Goal: Information Seeking & Learning: Find specific fact

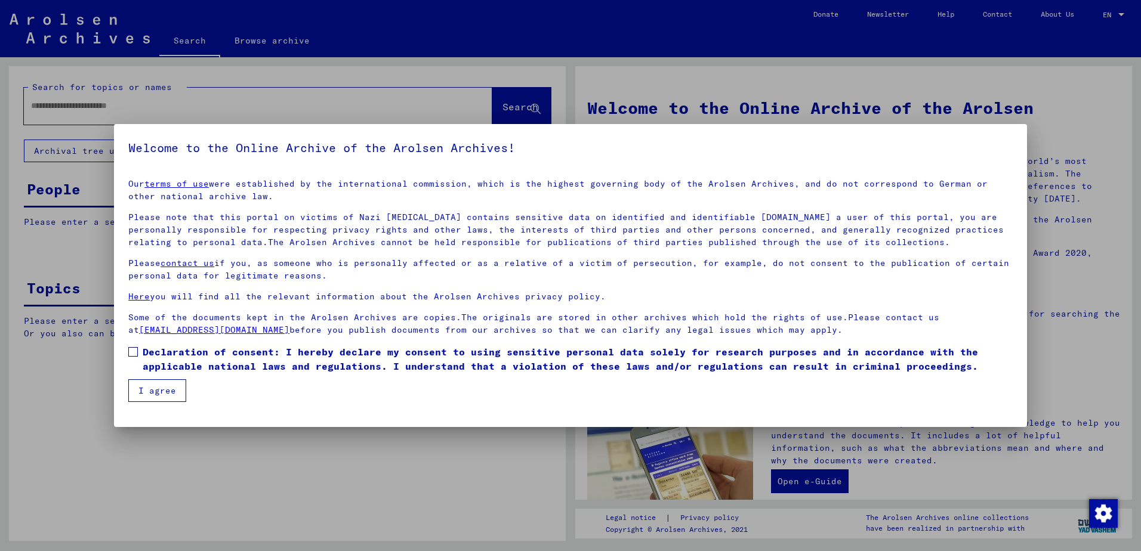
drag, startPoint x: 135, startPoint y: 354, endPoint x: 141, endPoint y: 369, distance: 15.5
click at [135, 354] on span at bounding box center [133, 352] width 10 height 10
click at [152, 390] on button "I agree" at bounding box center [157, 391] width 58 height 23
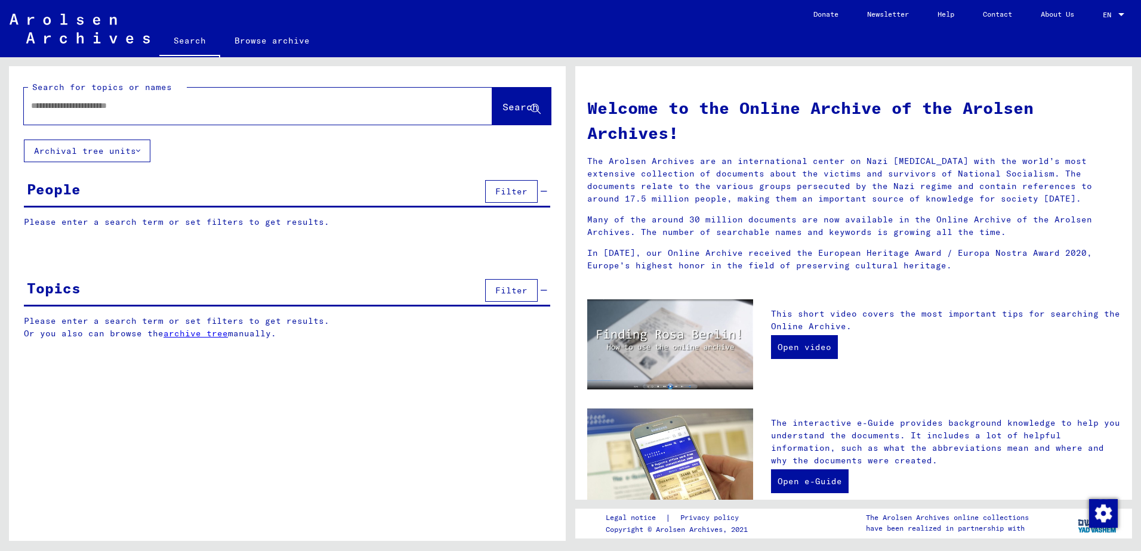
click at [50, 110] on input "text" at bounding box center [244, 106] width 426 height 13
type input "********"
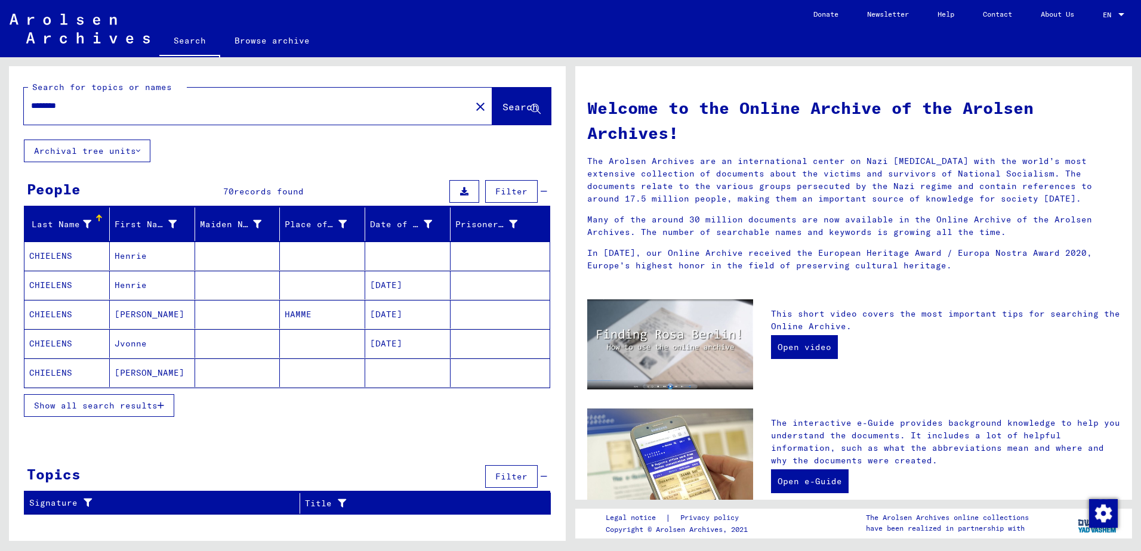
click at [66, 409] on span "Show all search results" at bounding box center [96, 405] width 124 height 11
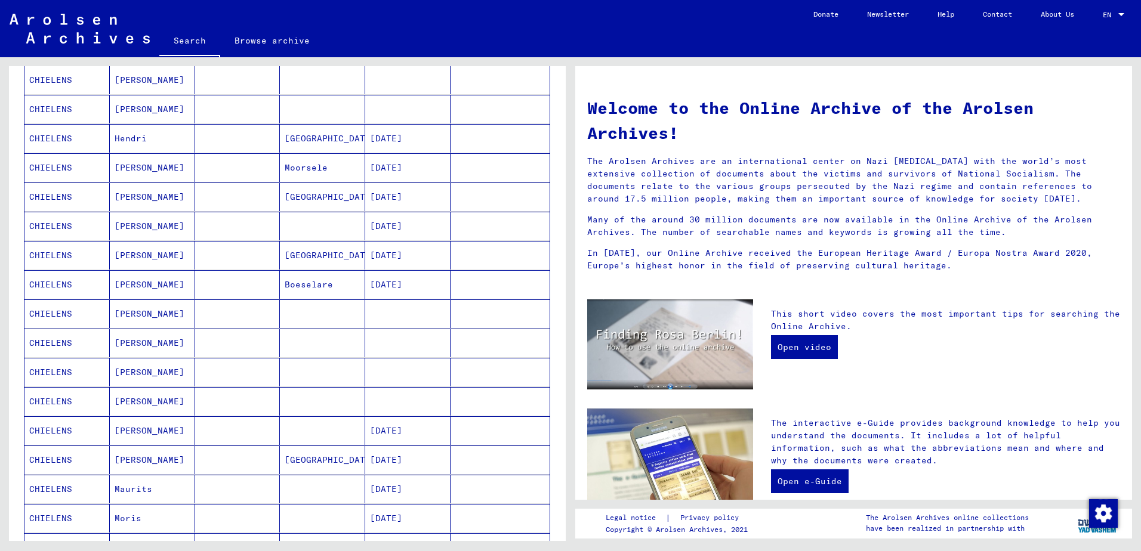
scroll to position [358, 0]
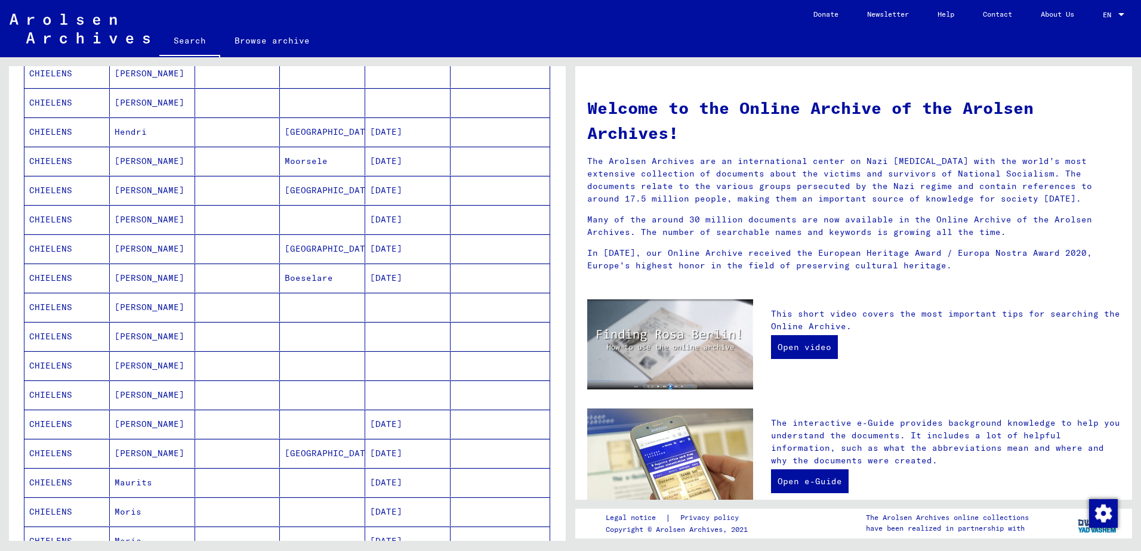
click at [51, 280] on mat-cell "CHIELENS" at bounding box center [66, 278] width 85 height 29
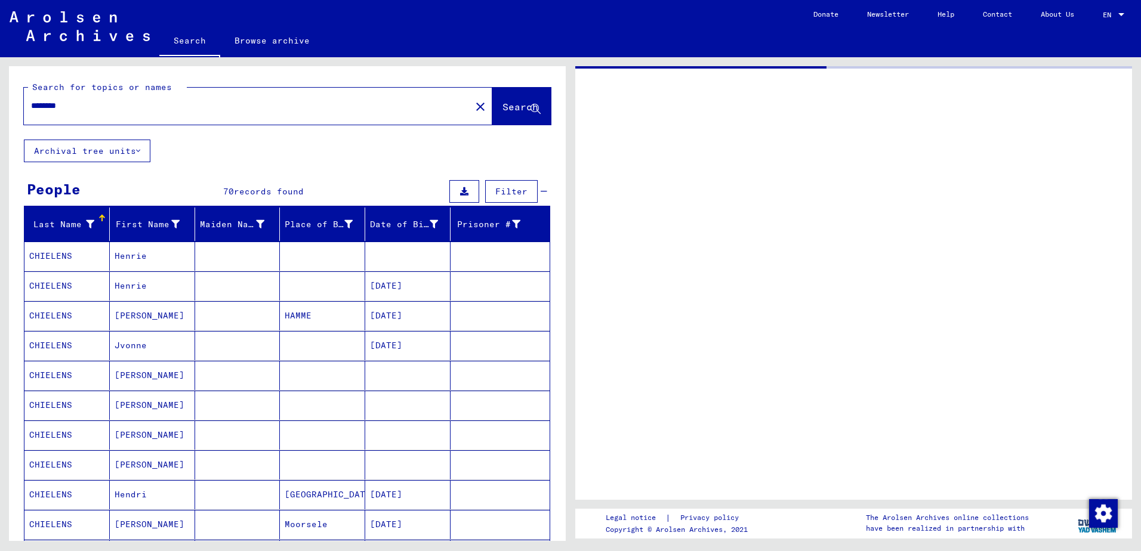
click at [47, 257] on mat-cell "CHIELENS" at bounding box center [66, 256] width 85 height 29
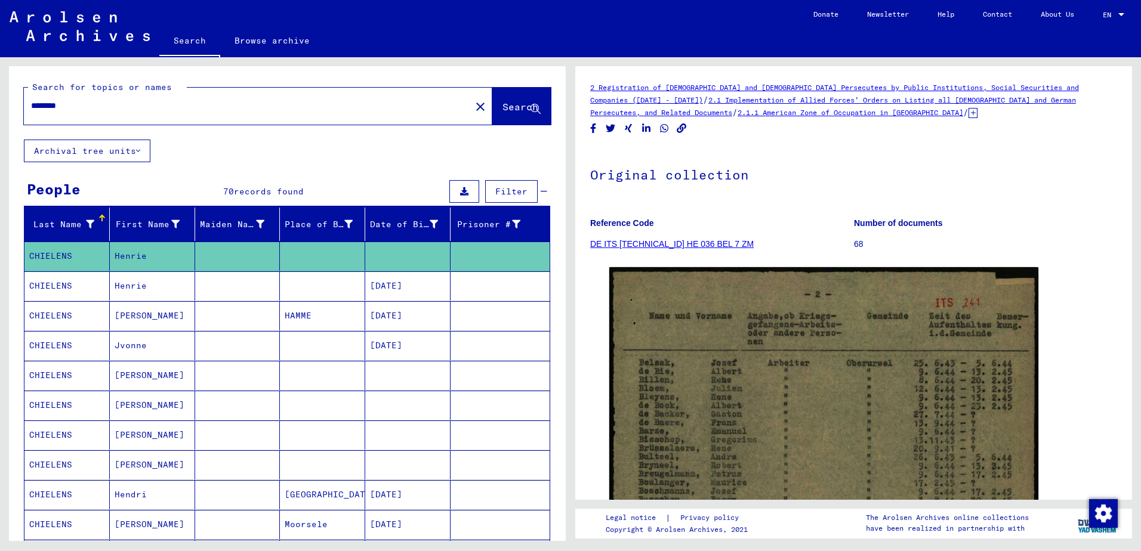
click at [54, 286] on mat-cell "CHIELENS" at bounding box center [66, 286] width 85 height 29
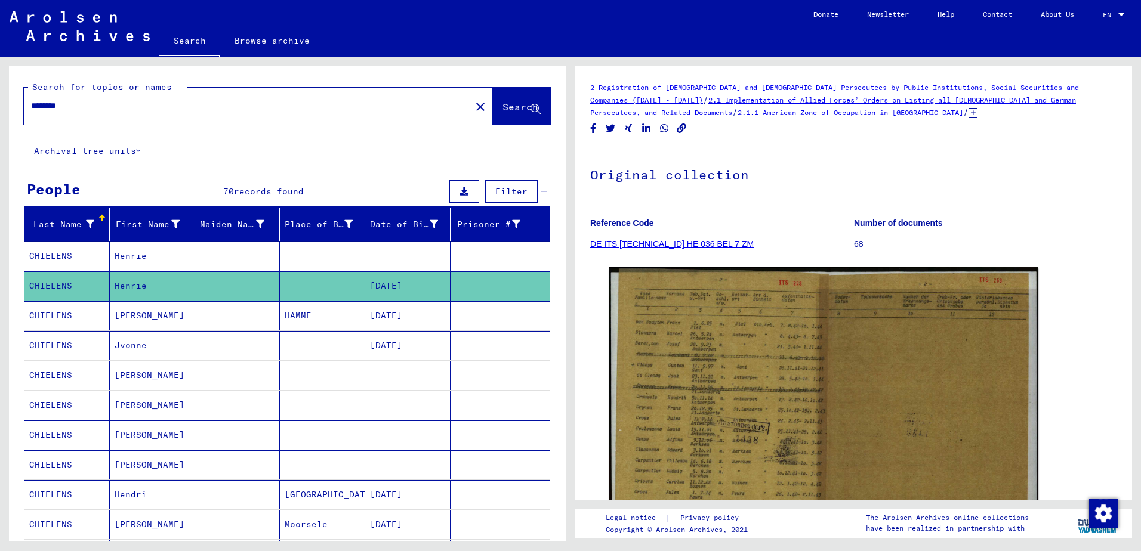
click at [50, 317] on mat-cell "CHIELENS" at bounding box center [66, 315] width 85 height 29
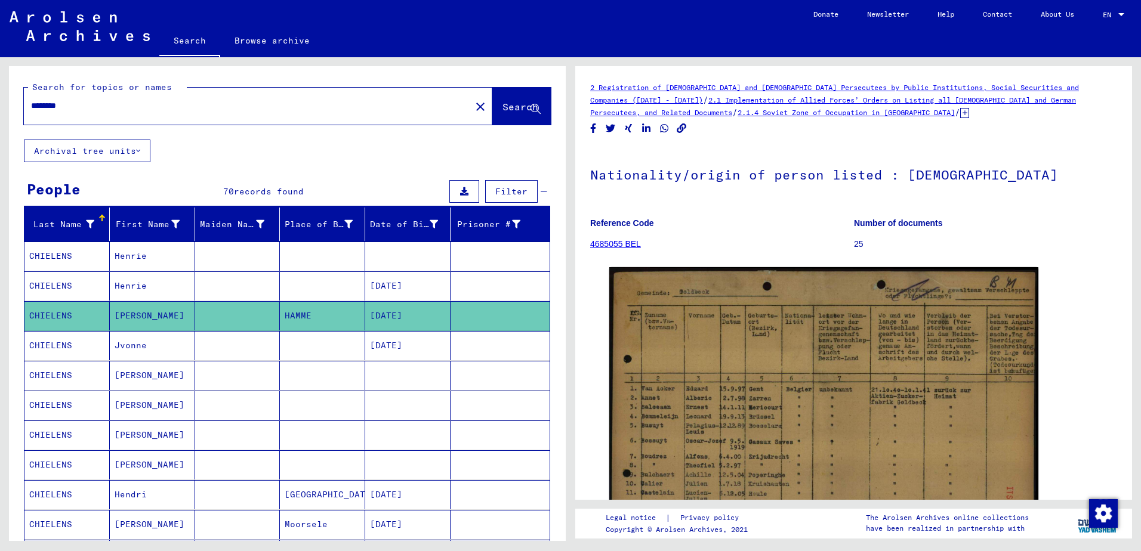
click at [52, 347] on mat-cell "CHIELENS" at bounding box center [66, 345] width 85 height 29
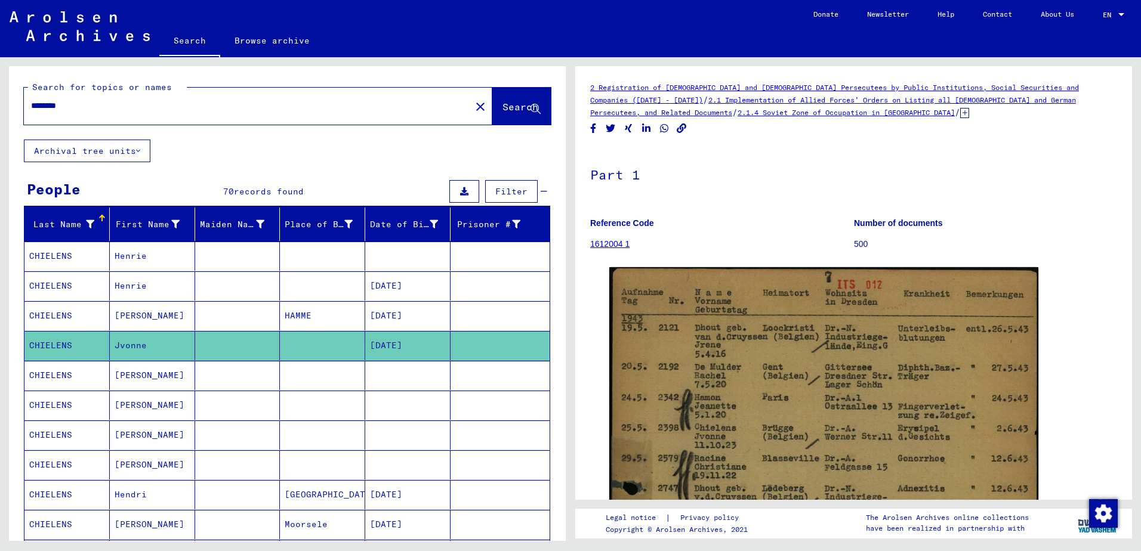
click at [49, 374] on mat-cell "CHIELENS" at bounding box center [66, 375] width 85 height 29
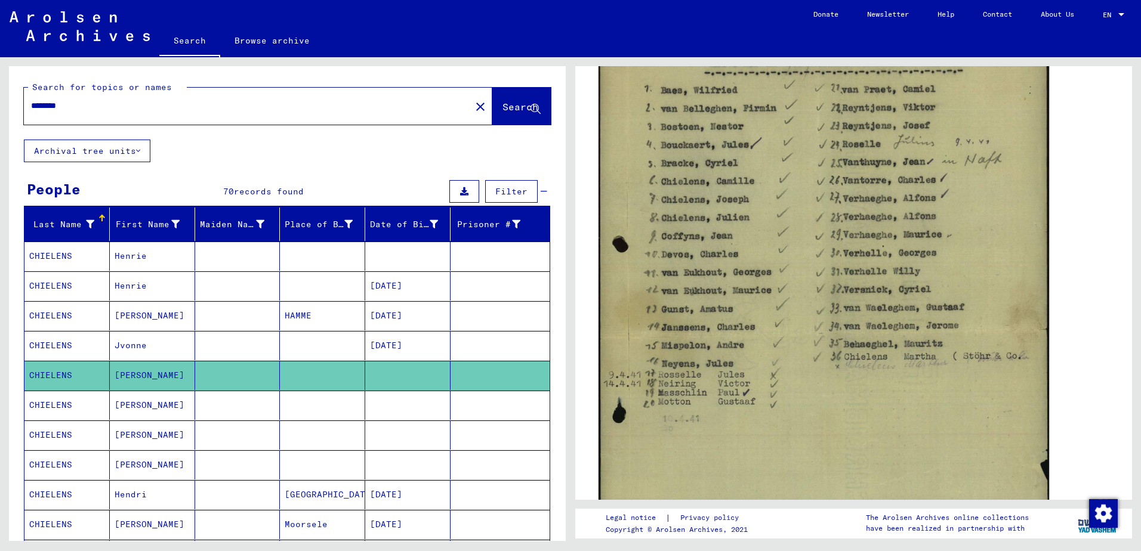
scroll to position [418, 0]
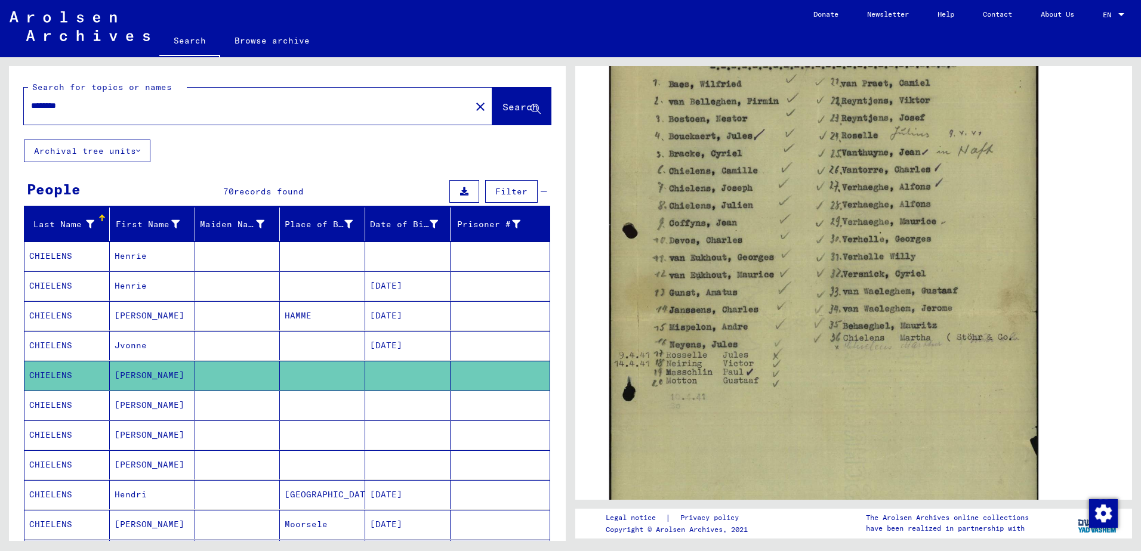
click at [61, 401] on mat-cell "CHIELENS" at bounding box center [66, 405] width 85 height 29
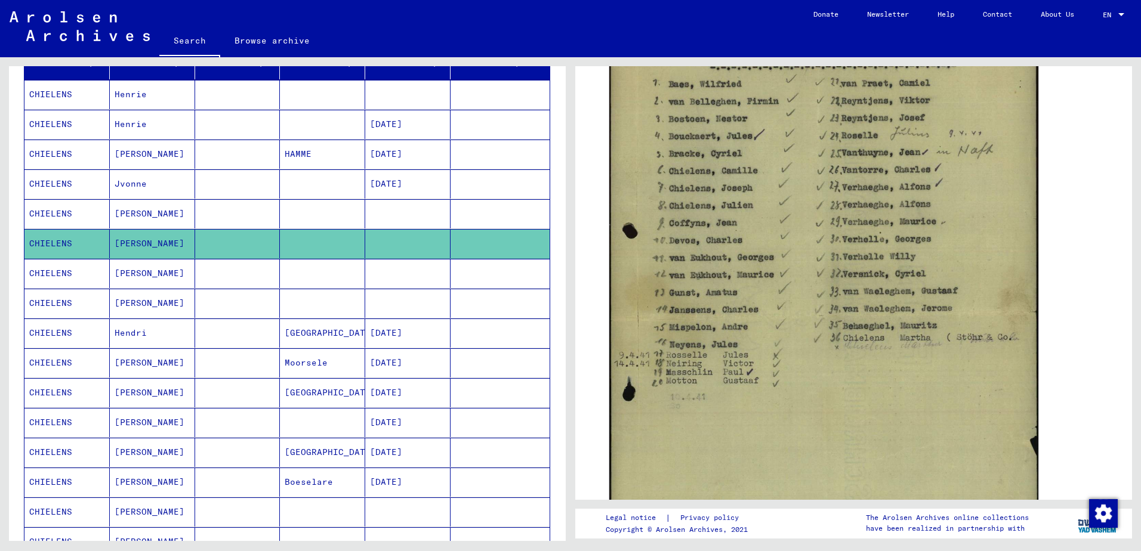
scroll to position [179, 0]
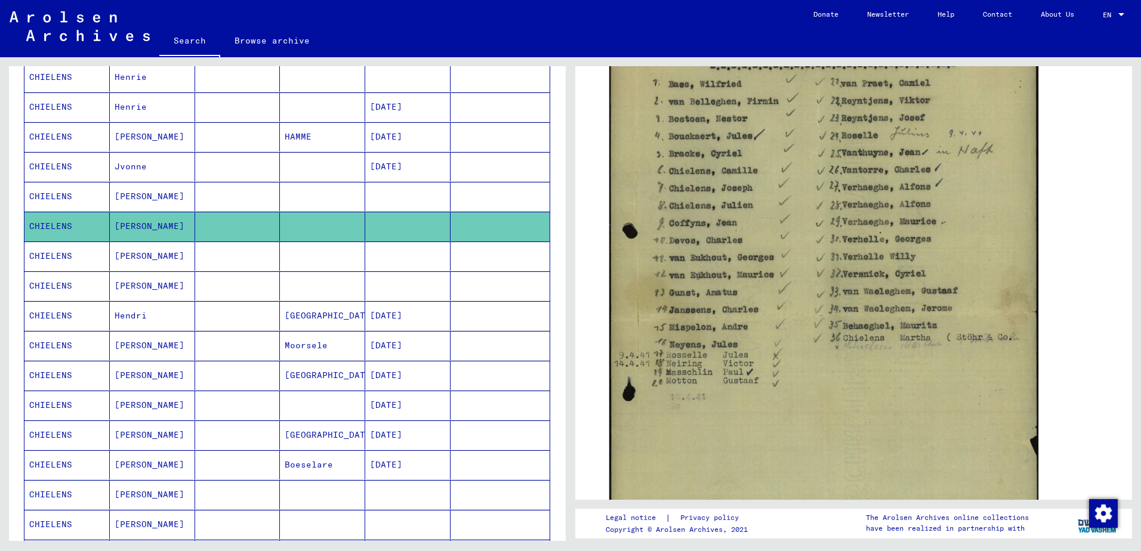
click at [58, 255] on mat-cell "CHIELENS" at bounding box center [66, 256] width 85 height 29
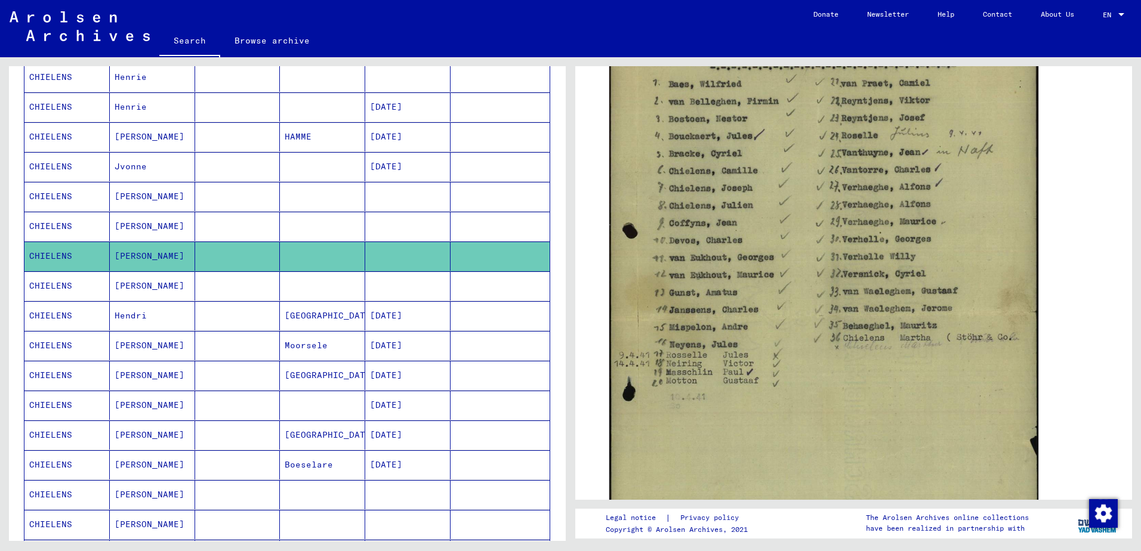
click at [49, 286] on mat-cell "CHIELENS" at bounding box center [66, 286] width 85 height 29
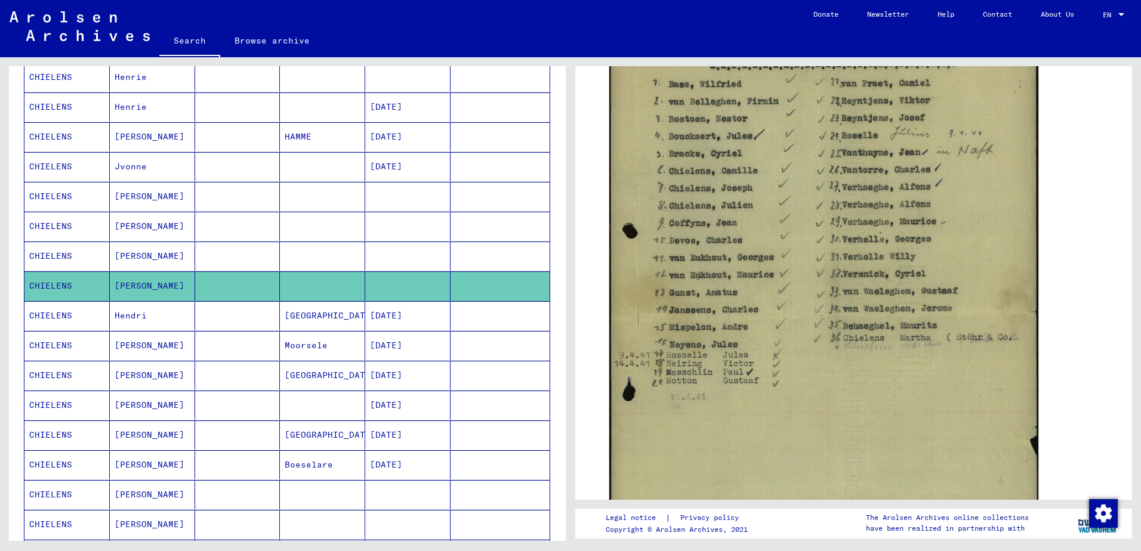
click at [48, 319] on mat-cell "CHIELENS" at bounding box center [66, 315] width 85 height 29
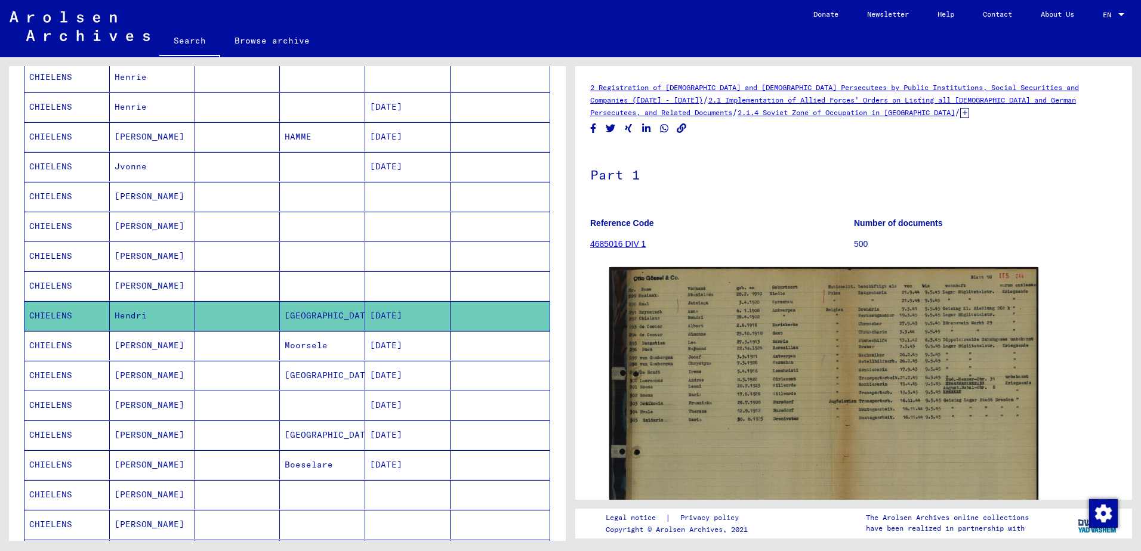
click at [61, 348] on mat-cell "CHIELENS" at bounding box center [66, 345] width 85 height 29
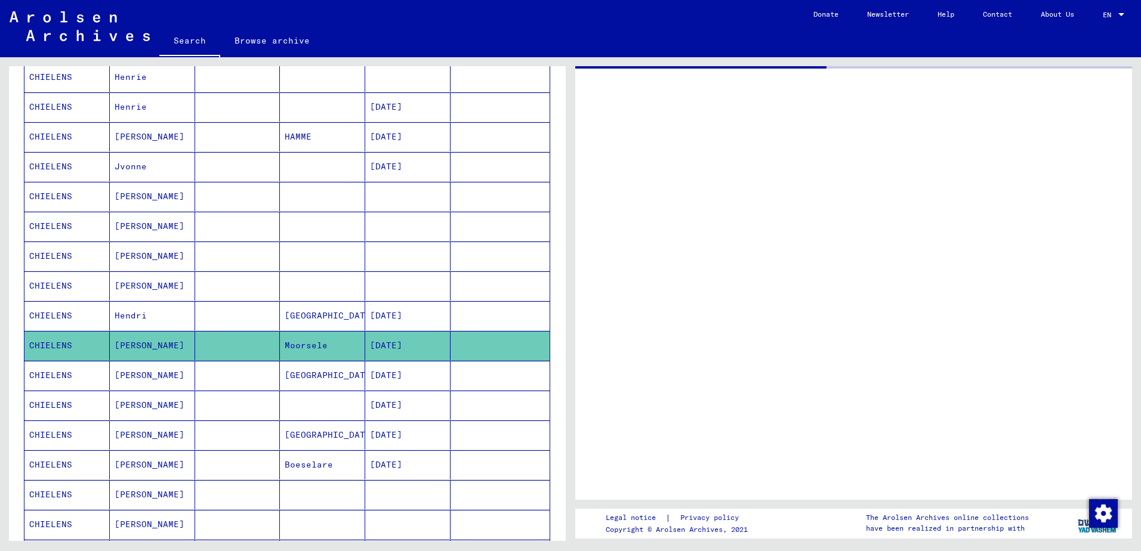
click at [57, 372] on mat-cell "CHIELENS" at bounding box center [66, 375] width 85 height 29
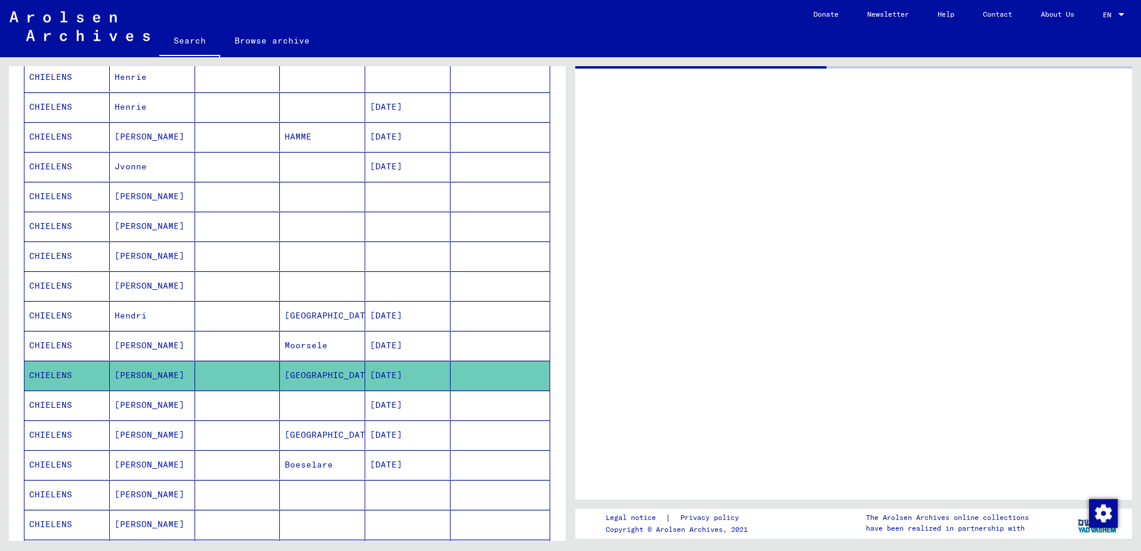
click at [54, 400] on mat-cell "CHIELENS" at bounding box center [66, 405] width 85 height 29
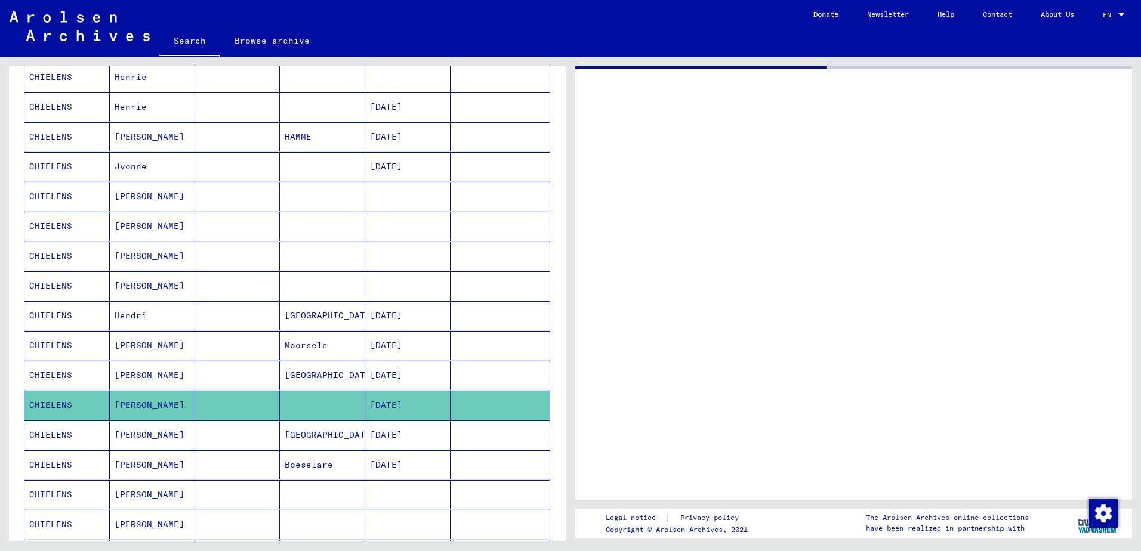
click at [51, 435] on mat-cell "CHIELENS" at bounding box center [66, 435] width 85 height 29
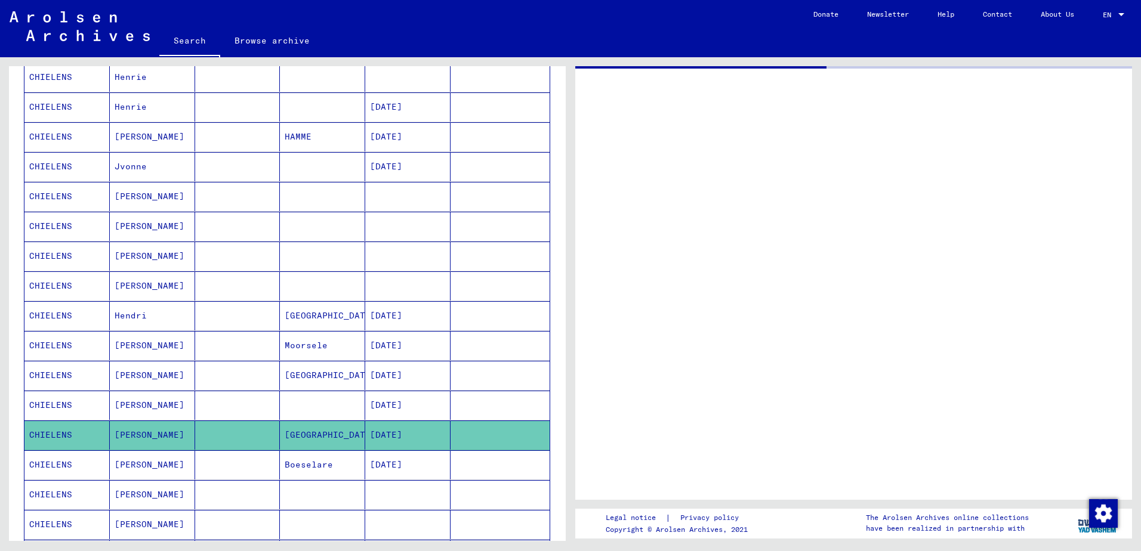
scroll to position [477, 0]
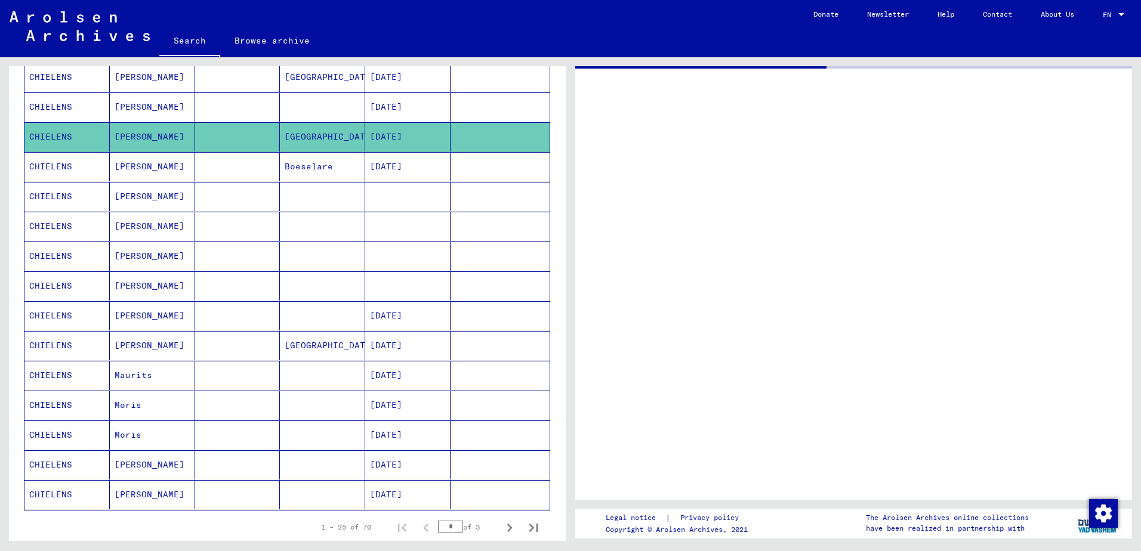
click at [52, 293] on mat-cell "CHIELENS" at bounding box center [66, 286] width 85 height 29
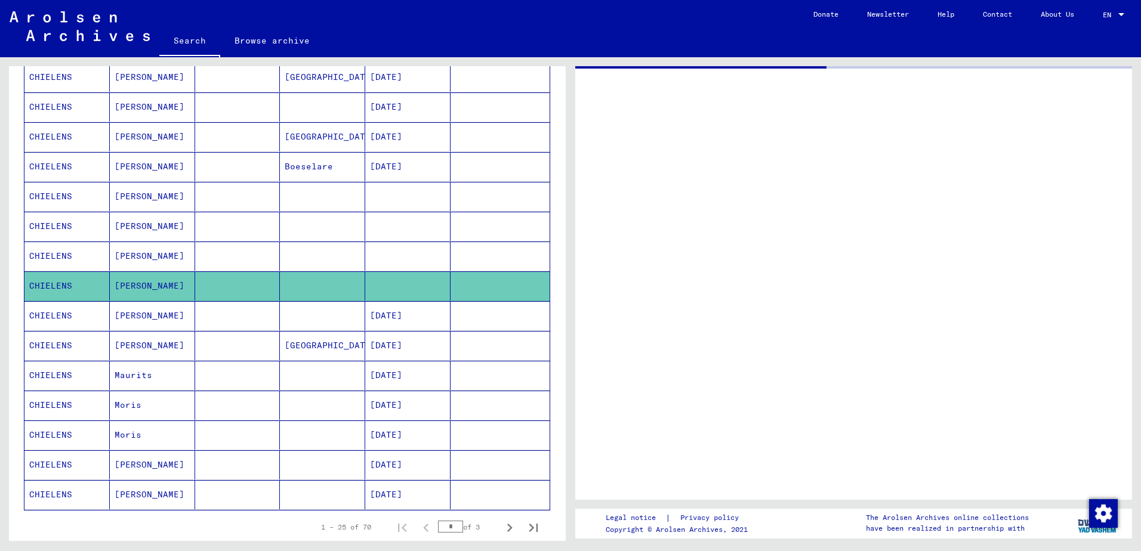
click at [45, 350] on mat-cell "CHIELENS" at bounding box center [66, 345] width 85 height 29
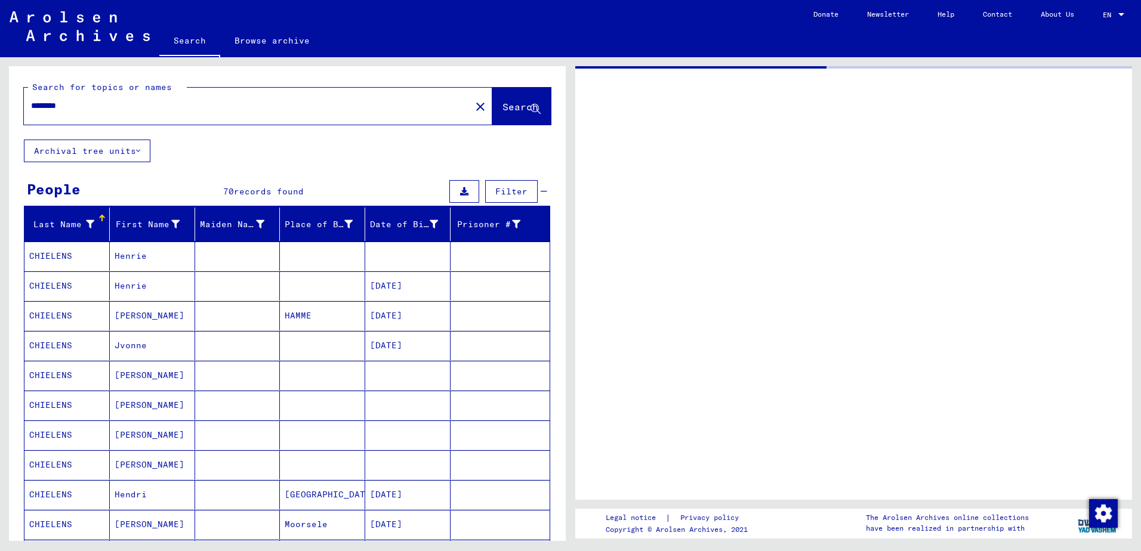
click at [51, 248] on mat-cell "CHIELENS" at bounding box center [66, 256] width 85 height 29
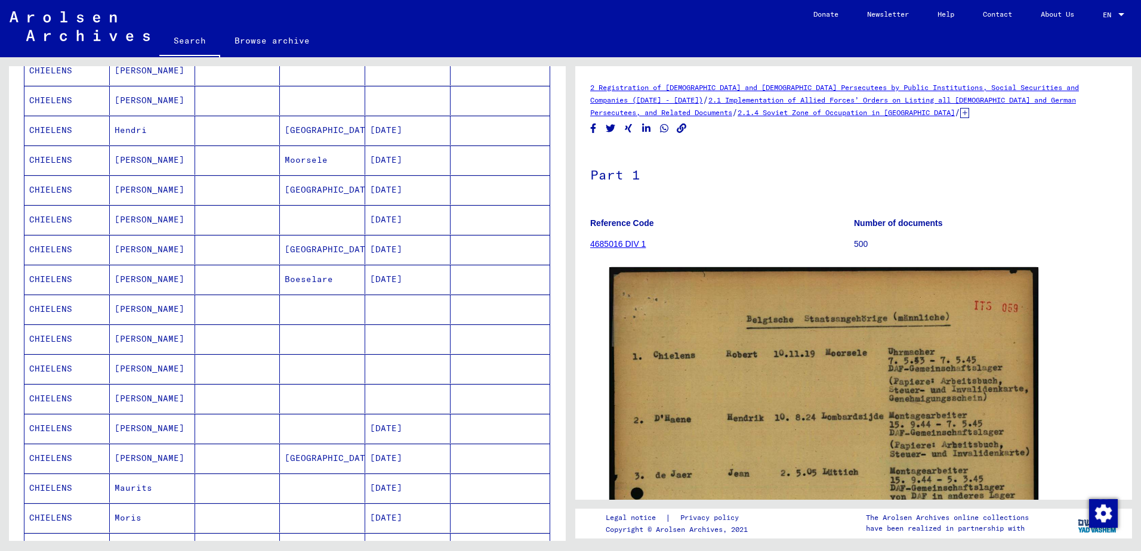
scroll to position [598, 0]
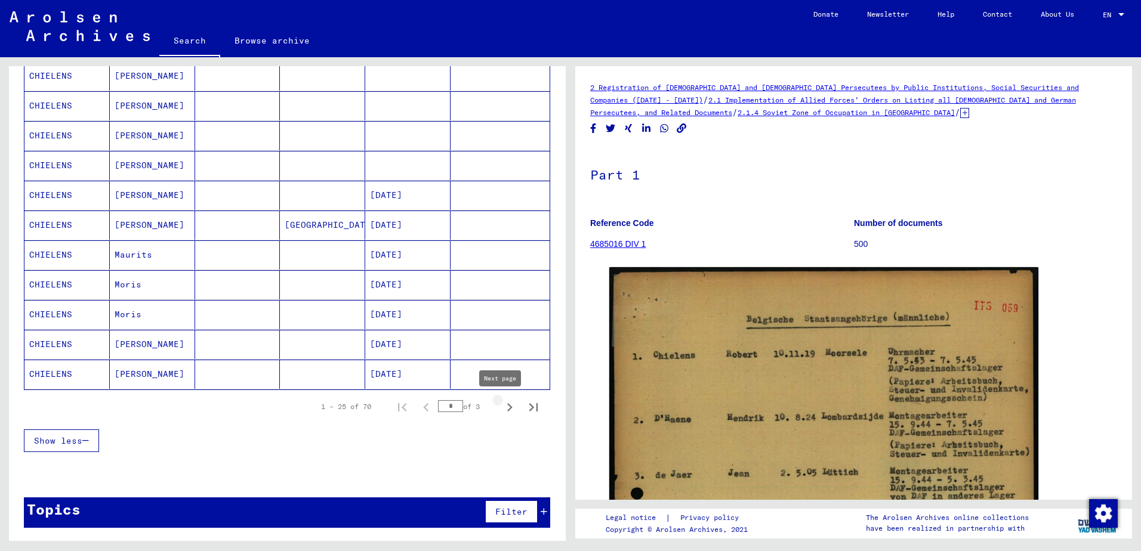
click at [507, 407] on icon "Next page" at bounding box center [509, 407] width 5 height 8
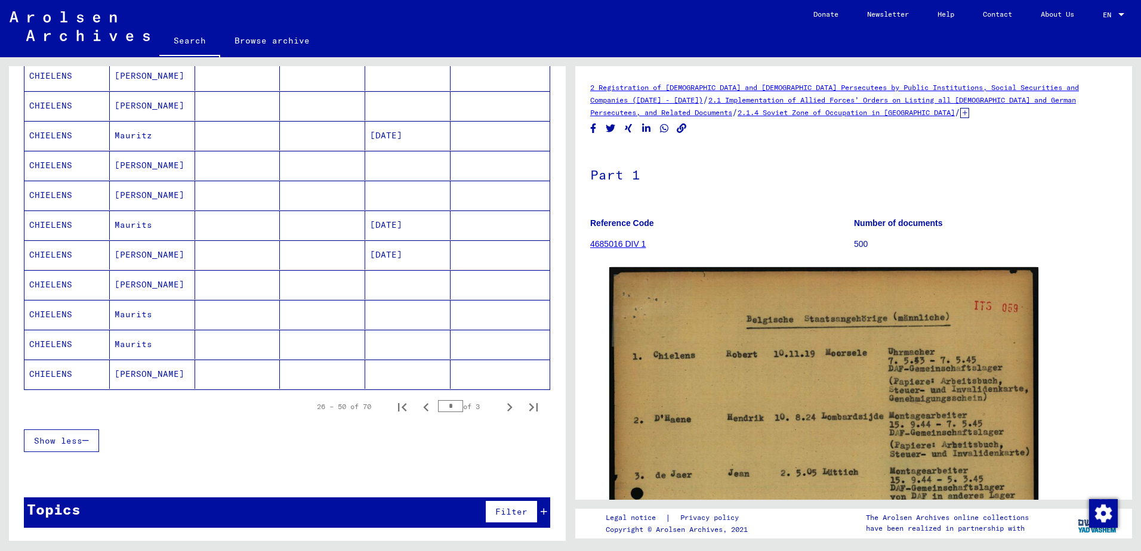
click at [72, 223] on mat-cell "CHIELENS" at bounding box center [66, 225] width 85 height 29
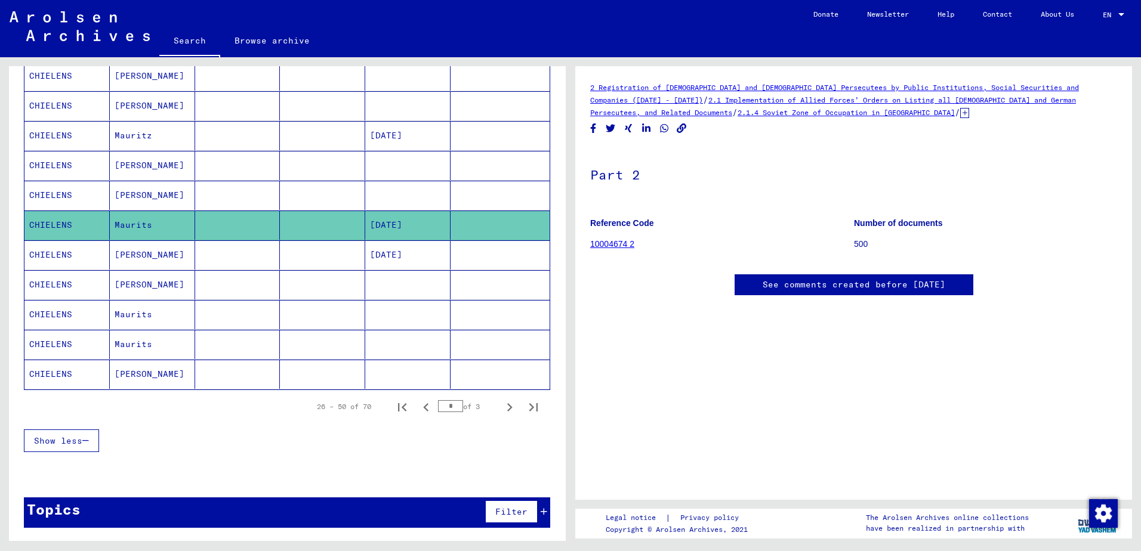
click at [47, 254] on mat-cell "CHIELENS" at bounding box center [66, 255] width 85 height 29
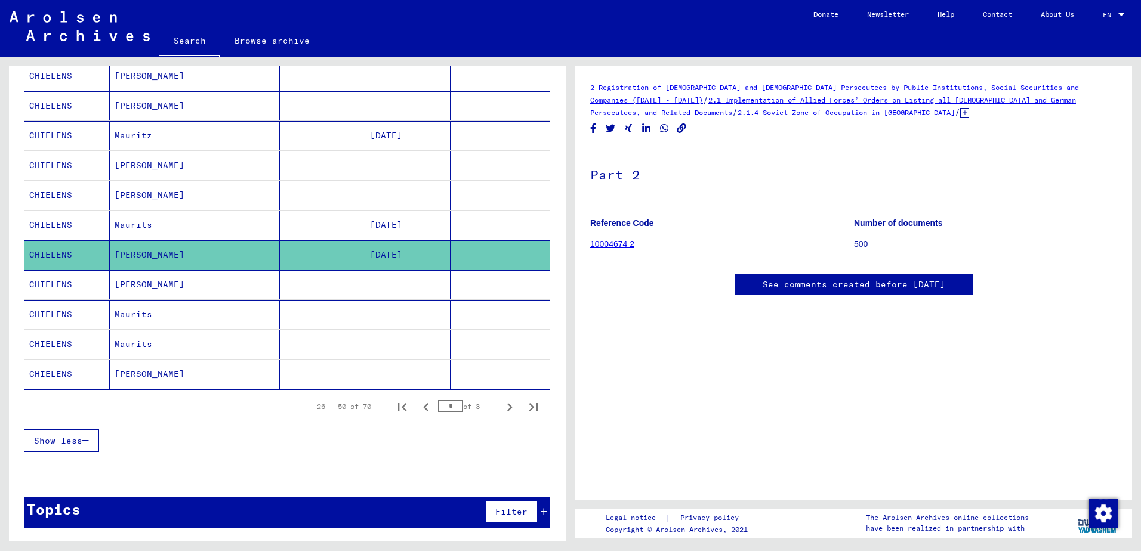
click at [58, 137] on mat-cell "CHIELENS" at bounding box center [66, 135] width 85 height 29
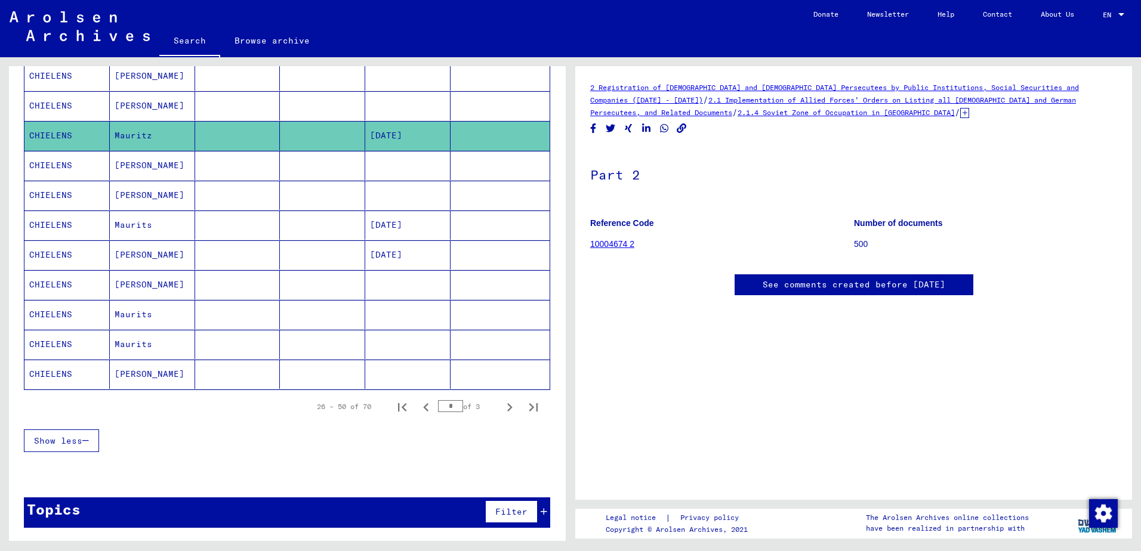
click at [61, 375] on mat-cell "CHIELENS" at bounding box center [66, 374] width 85 height 29
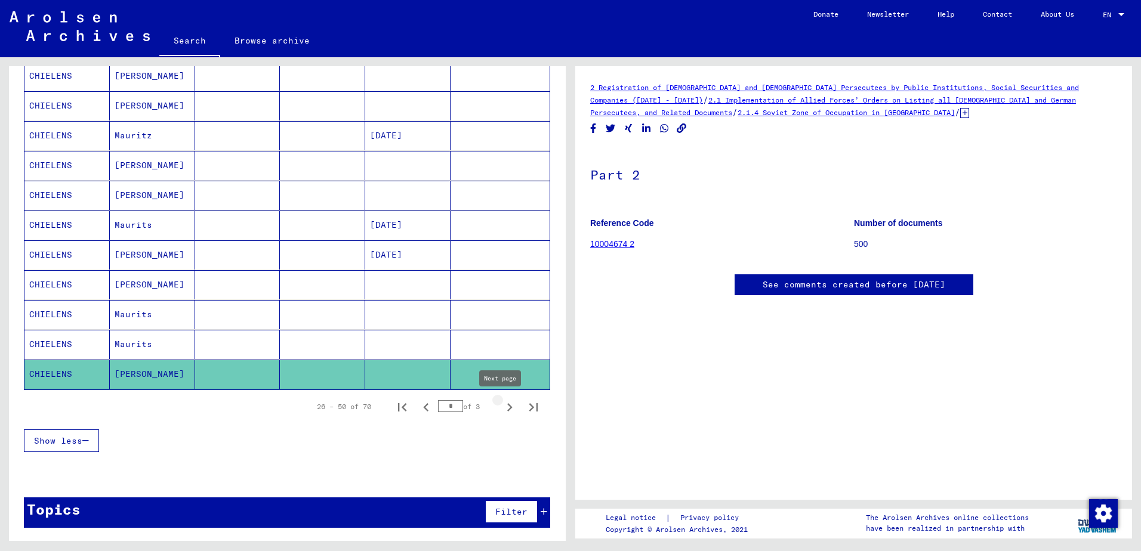
click at [501, 408] on icon "Next page" at bounding box center [509, 407] width 17 height 17
type input "*"
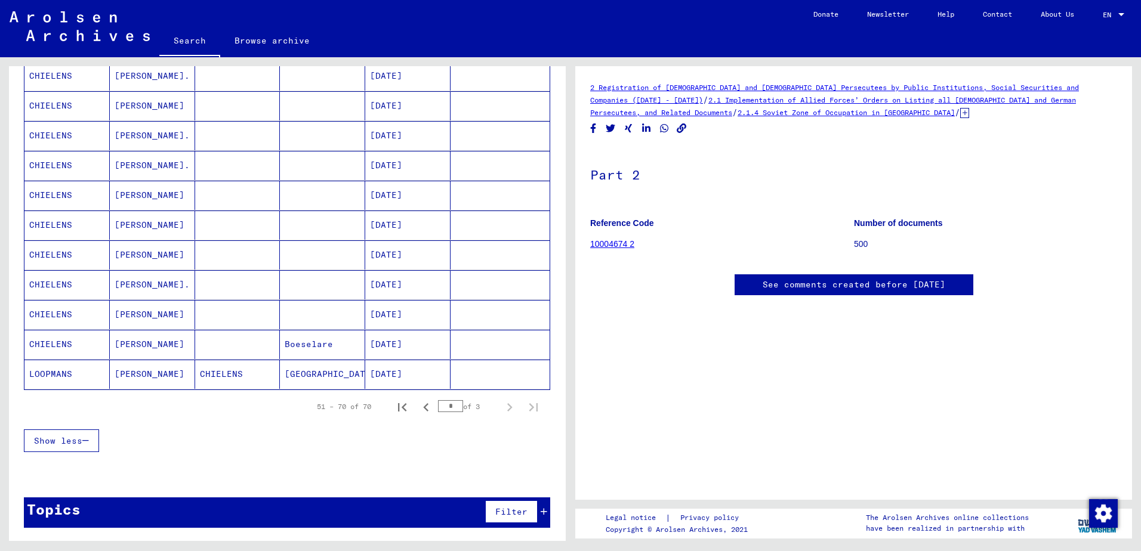
click at [40, 345] on mat-cell "CHIELENS" at bounding box center [66, 344] width 85 height 29
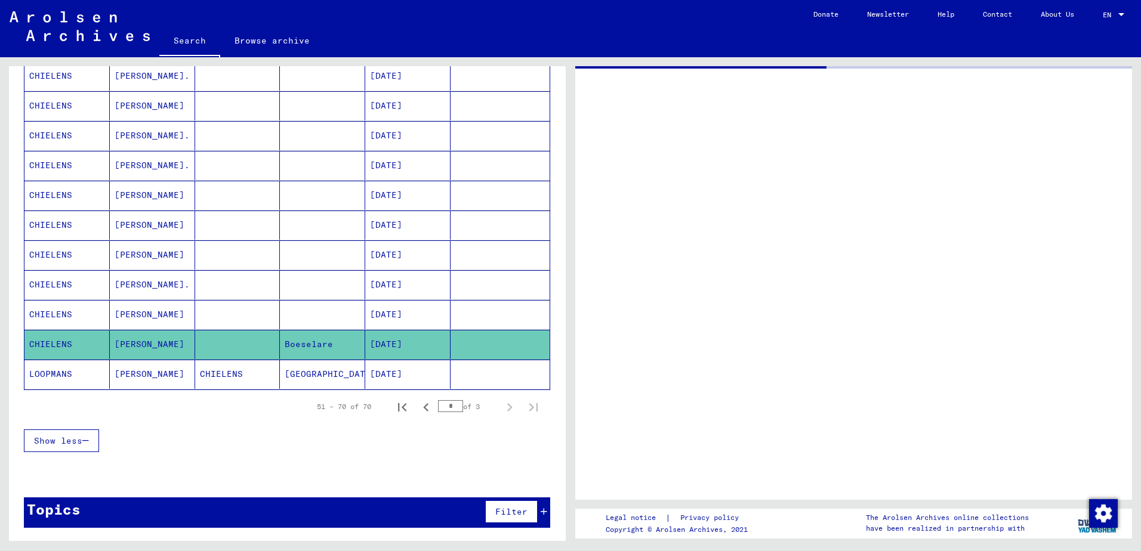
click at [52, 279] on mat-cell "CHIELENS" at bounding box center [66, 284] width 85 height 29
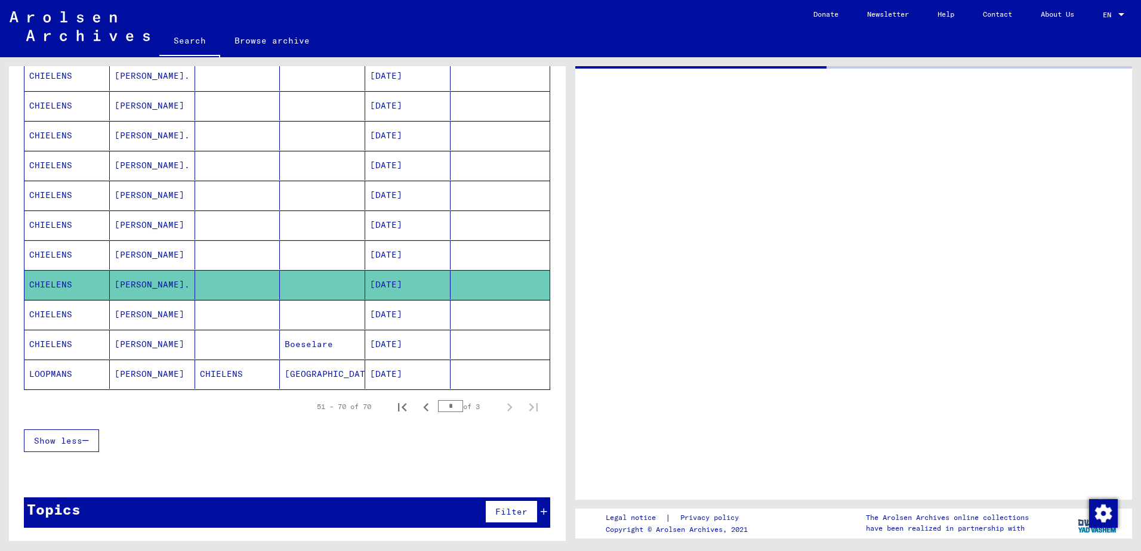
click at [58, 372] on mat-cell "LOOPMANS" at bounding box center [66, 374] width 85 height 29
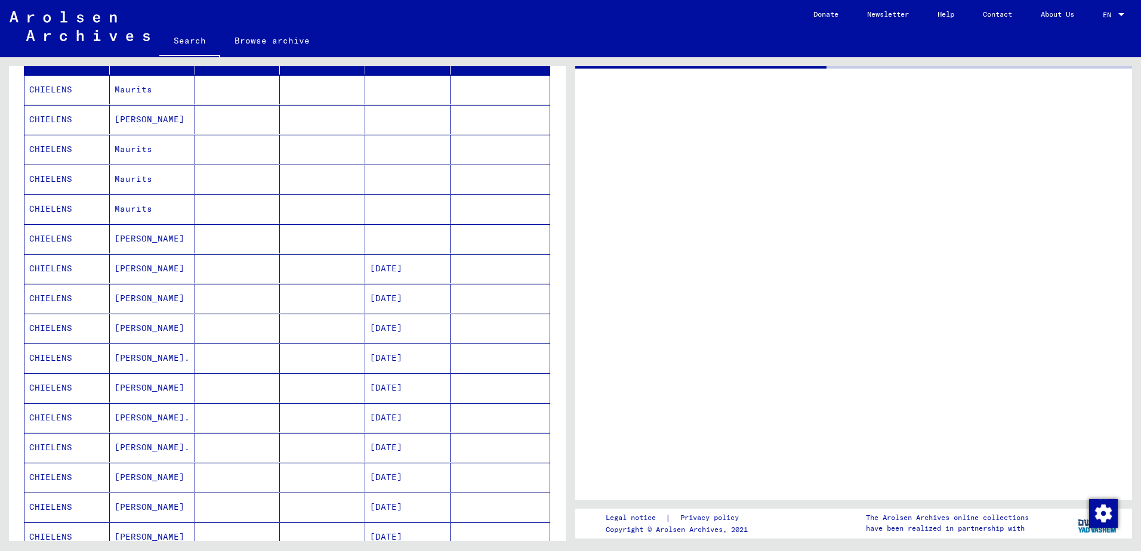
scroll to position [150, 0]
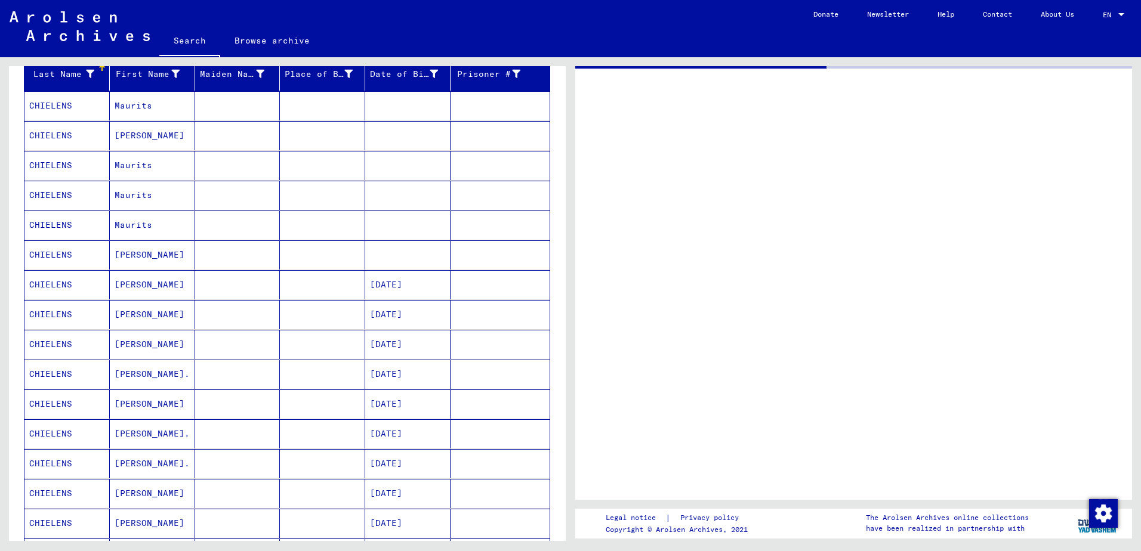
click at [58, 340] on mat-cell "CHIELENS" at bounding box center [66, 344] width 85 height 29
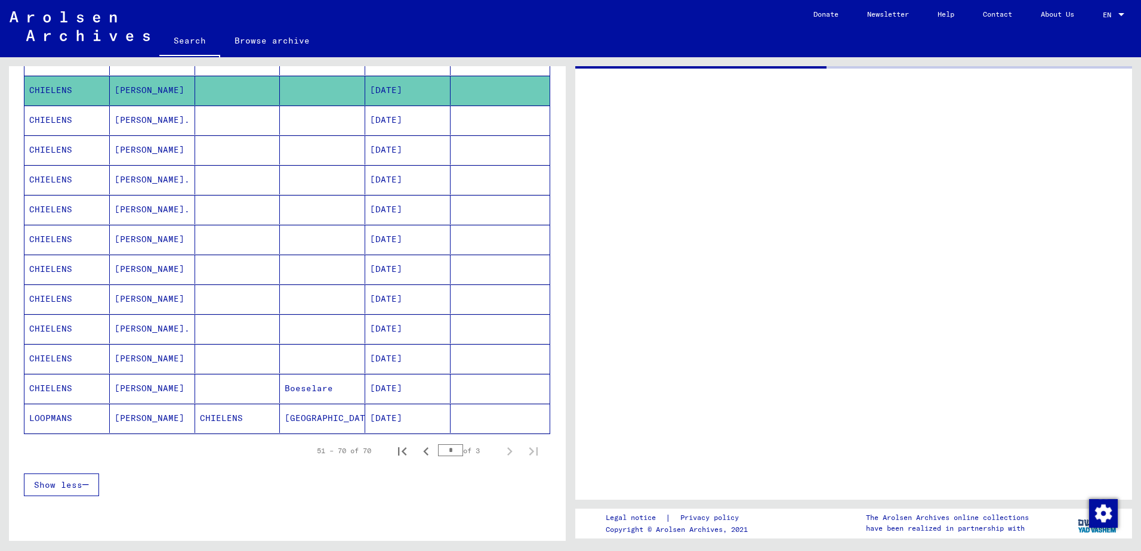
scroll to position [449, 0]
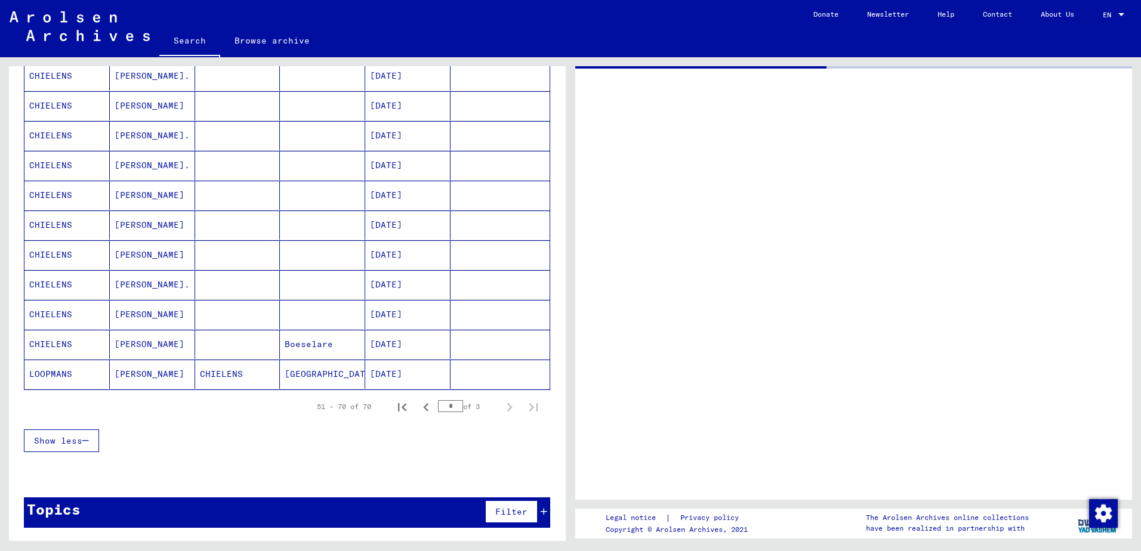
click at [294, 508] on div "Topics Filter" at bounding box center [287, 513] width 526 height 30
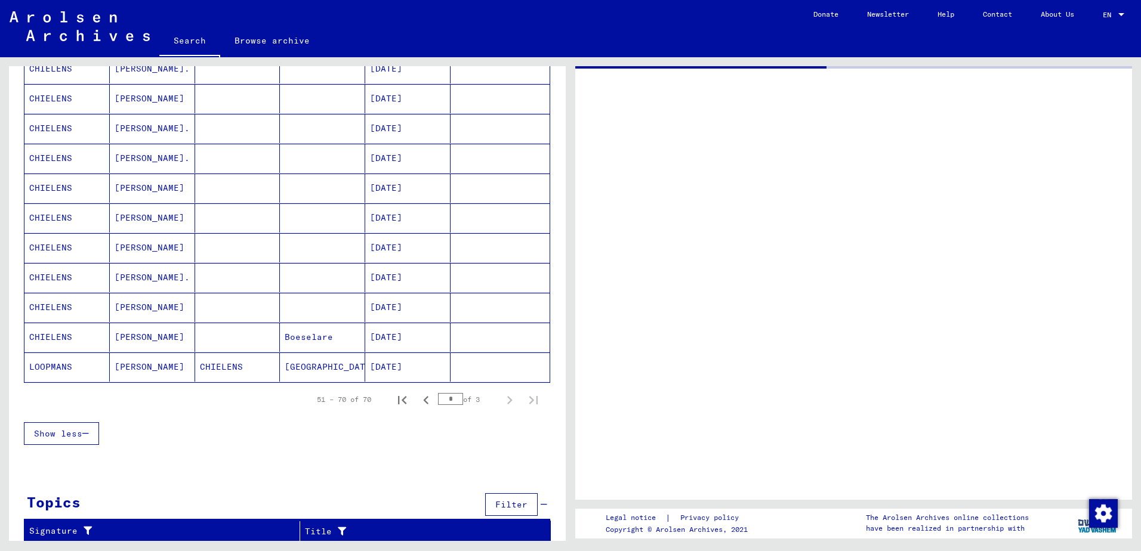
scroll to position [458, 0]
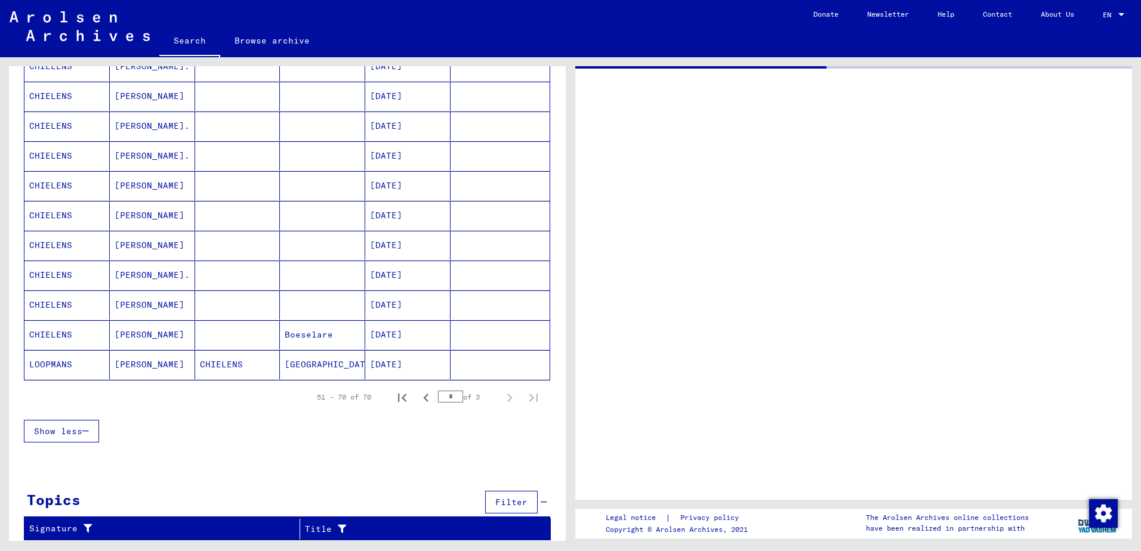
click at [87, 432] on icon "button" at bounding box center [85, 431] width 7 height 8
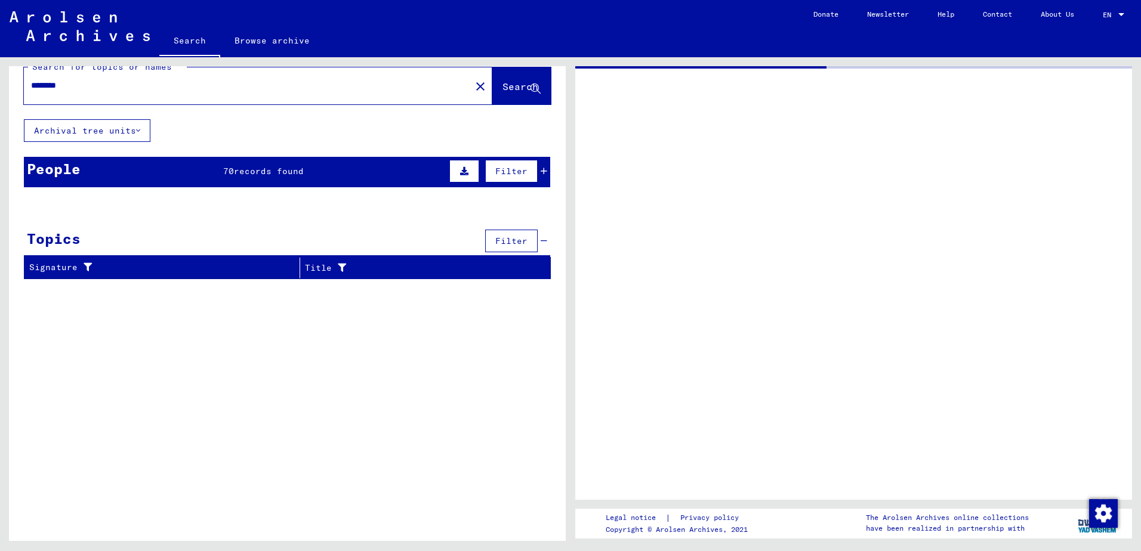
scroll to position [0, 0]
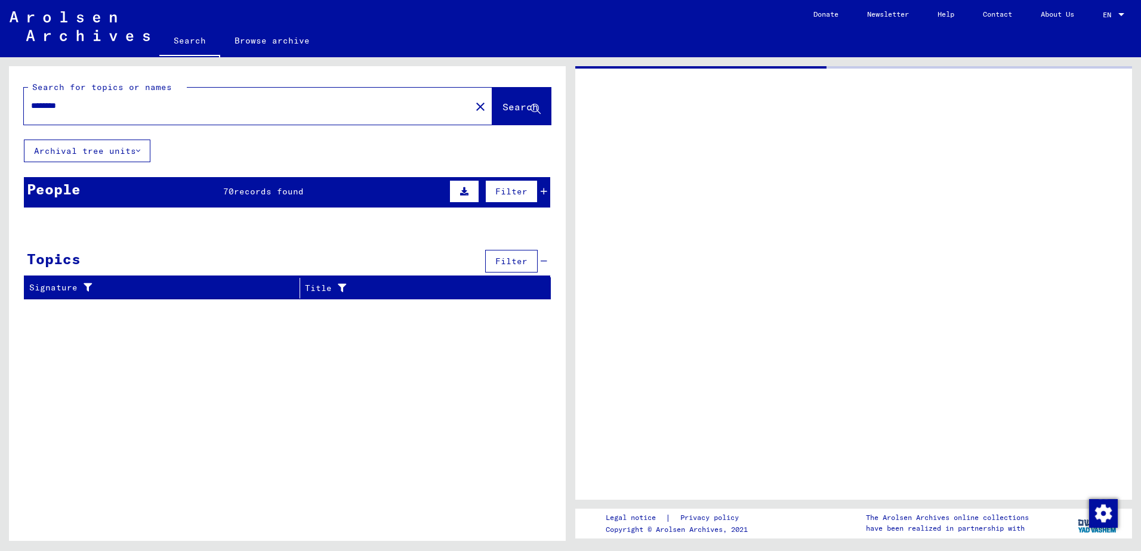
click at [87, 103] on input "********" at bounding box center [247, 106] width 433 height 13
type input "*"
click at [75, 101] on input "text" at bounding box center [247, 106] width 433 height 13
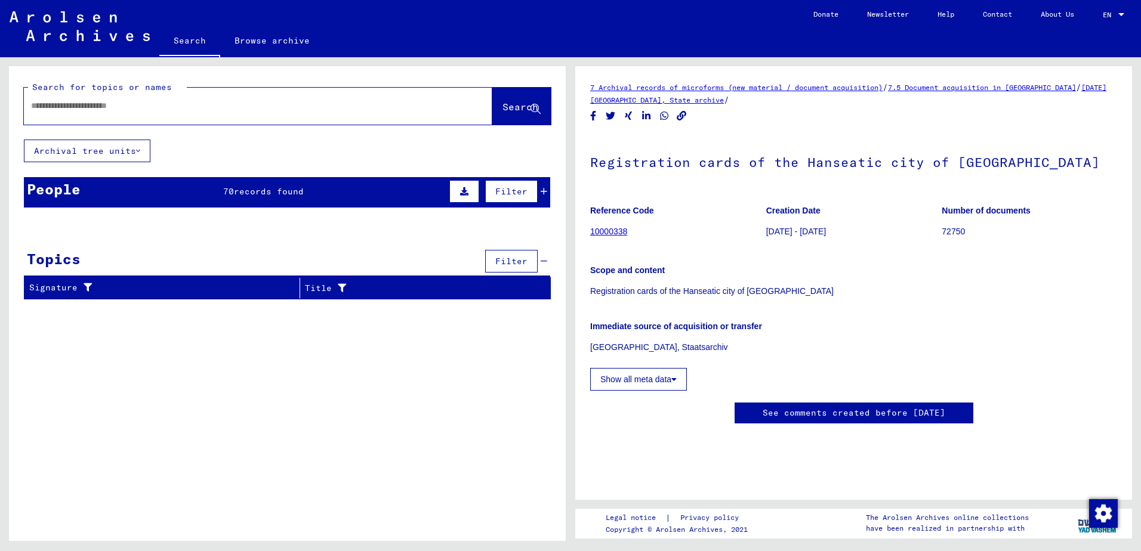
click at [612, 229] on link "10000338" at bounding box center [608, 232] width 37 height 10
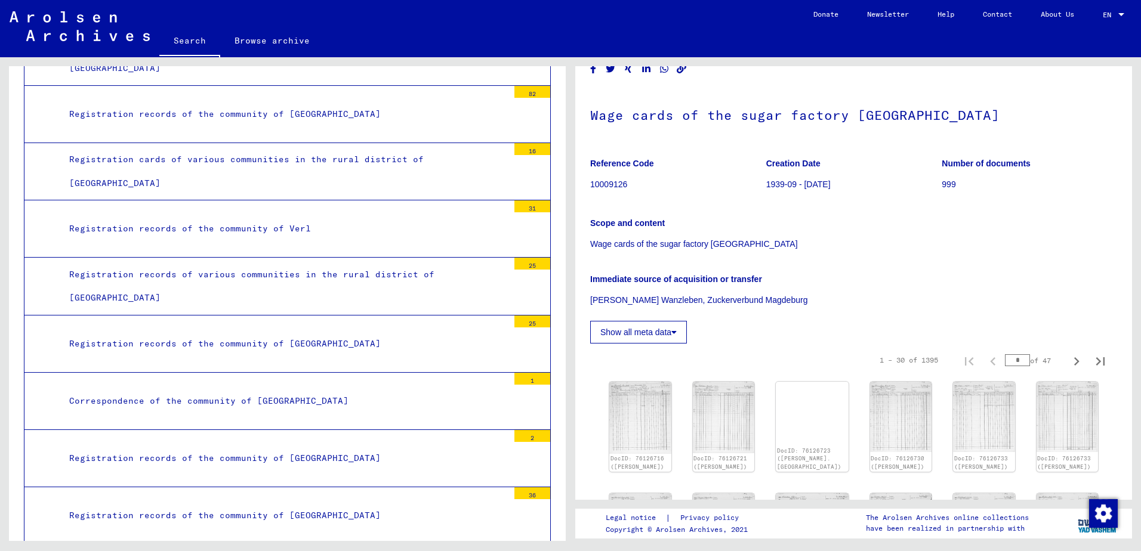
scroll to position [55168, 0]
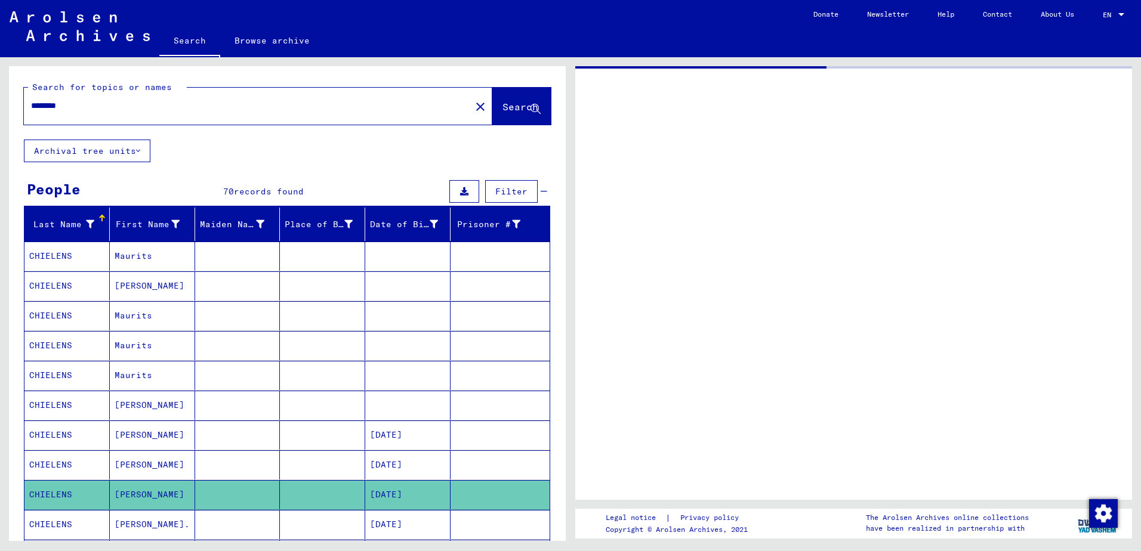
click at [84, 98] on div "********" at bounding box center [244, 106] width 440 height 27
click at [78, 101] on input "********" at bounding box center [247, 106] width 433 height 13
type input "*"
